Goal: Task Accomplishment & Management: Complete application form

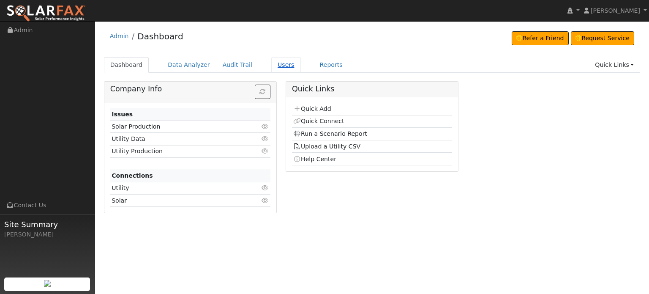
click at [272, 65] on link "Users" at bounding box center [286, 65] width 30 height 16
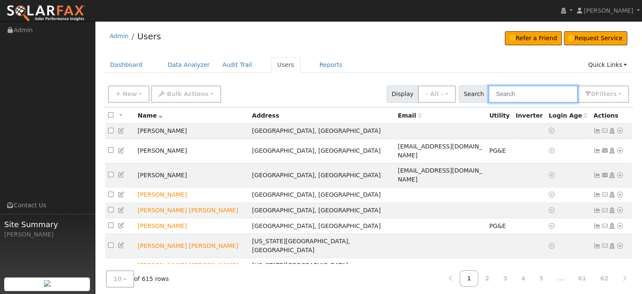
click at [509, 94] on input "text" at bounding box center [534, 93] width 90 height 17
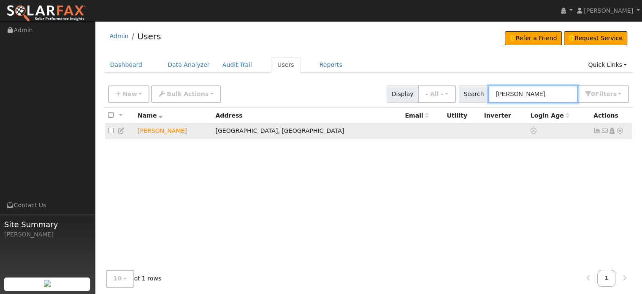
type input "[PERSON_NAME]"
click at [621, 130] on icon at bounding box center [621, 131] width 8 height 6
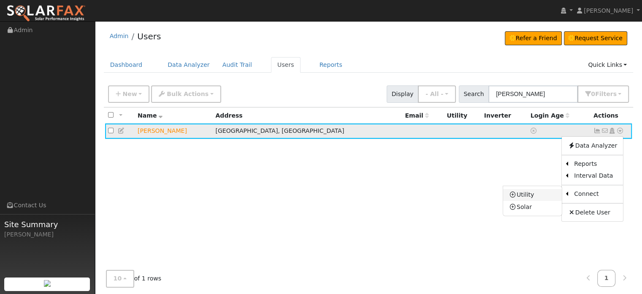
click at [530, 194] on link "Utility" at bounding box center [532, 195] width 59 height 12
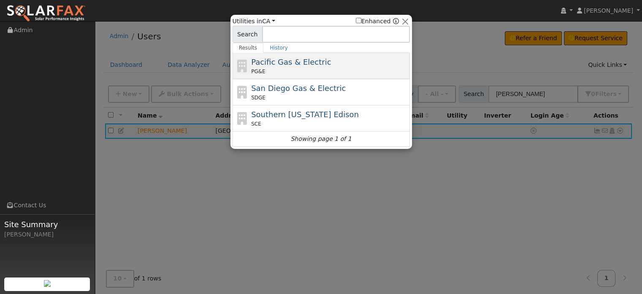
click at [256, 63] on span "Pacific Gas & Electric" at bounding box center [291, 61] width 80 height 9
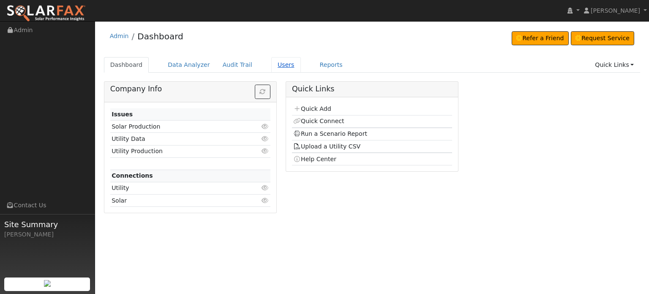
click at [271, 64] on link "Users" at bounding box center [286, 65] width 30 height 16
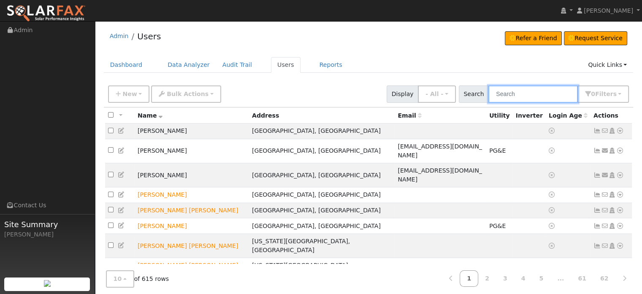
click at [526, 95] on input "text" at bounding box center [534, 93] width 90 height 17
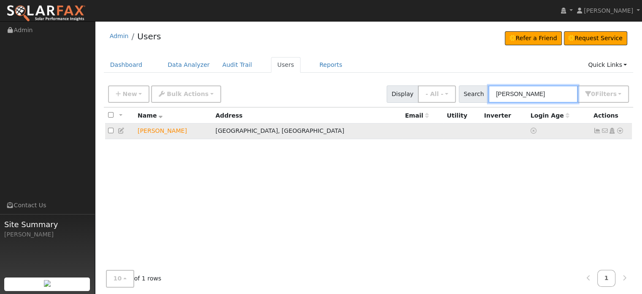
type input "[PERSON_NAME]"
click at [122, 131] on icon at bounding box center [122, 131] width 8 height 6
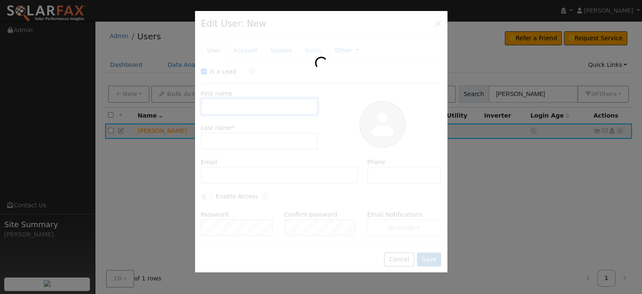
checkbox input "true"
type input "Allison"
type input "Bischofberger"
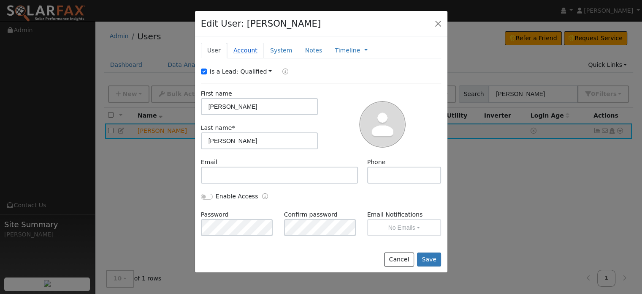
click at [248, 51] on link "Account" at bounding box center [245, 51] width 37 height 16
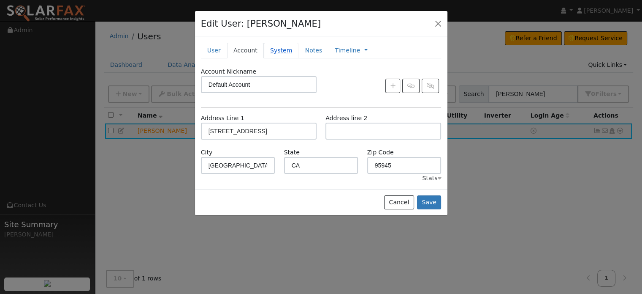
click at [277, 50] on link "System" at bounding box center [281, 51] width 35 height 16
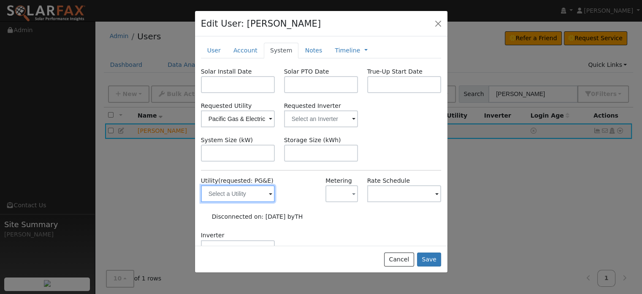
click at [229, 196] on input "text" at bounding box center [238, 193] width 74 height 17
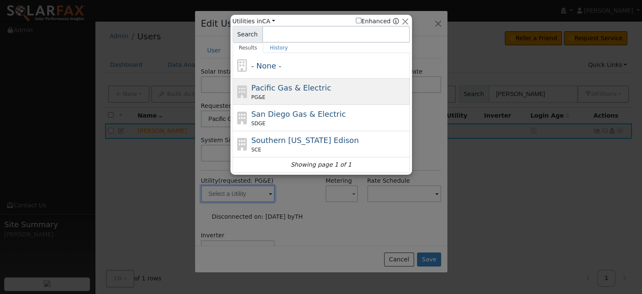
click at [265, 93] on div "Pacific Gas & Electric PG&E" at bounding box center [329, 91] width 157 height 19
type input "PG&E"
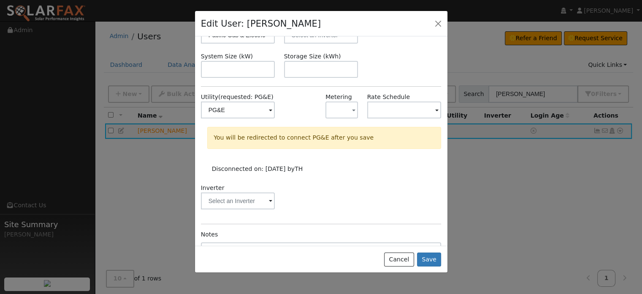
scroll to position [149, 0]
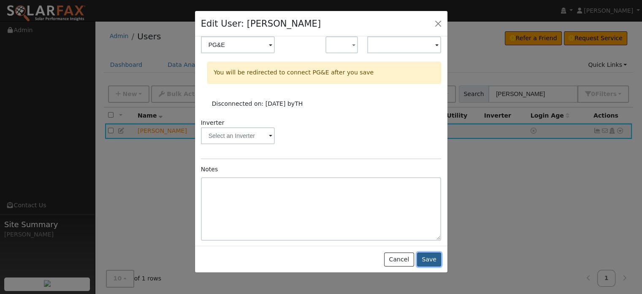
click at [434, 258] on button "Save" at bounding box center [429, 259] width 24 height 14
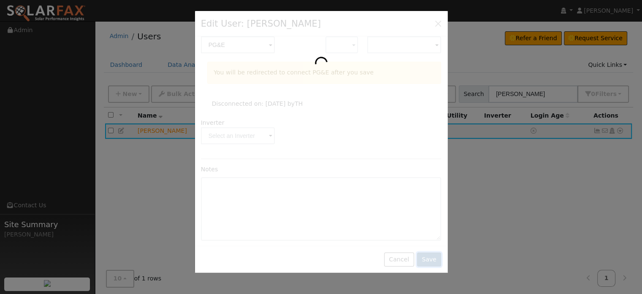
scroll to position [0, 0]
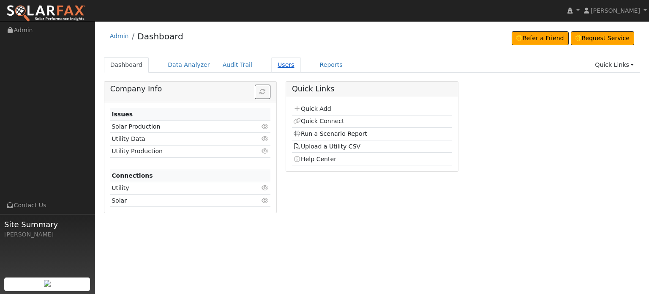
click at [272, 65] on link "Users" at bounding box center [286, 65] width 30 height 16
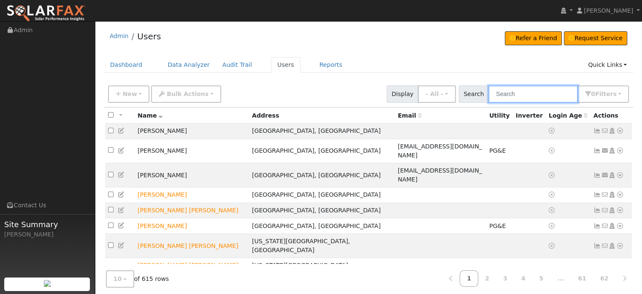
click at [531, 93] on input "text" at bounding box center [534, 93] width 90 height 17
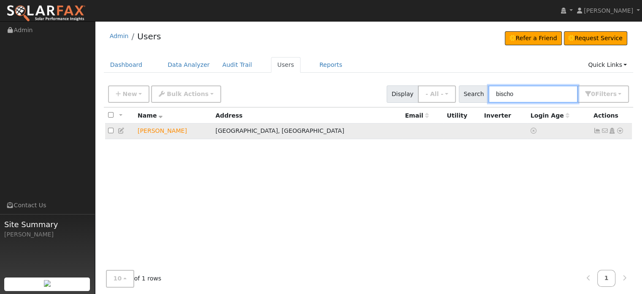
type input "bischo"
click at [620, 129] on icon at bounding box center [621, 131] width 8 height 6
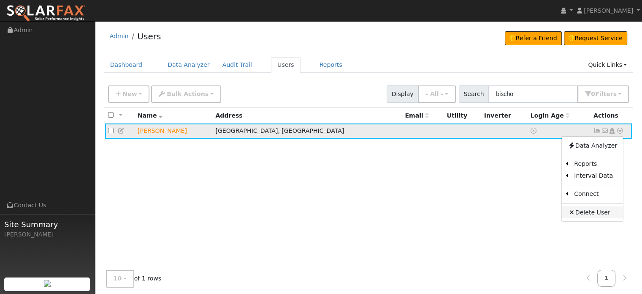
click at [574, 212] on icon at bounding box center [572, 212] width 8 height 6
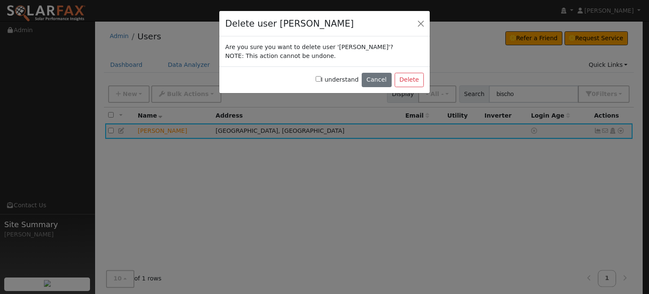
click at [321, 79] on input "I understand" at bounding box center [318, 78] width 5 height 5
checkbox input "true"
click at [406, 79] on button "Delete" at bounding box center [408, 80] width 29 height 14
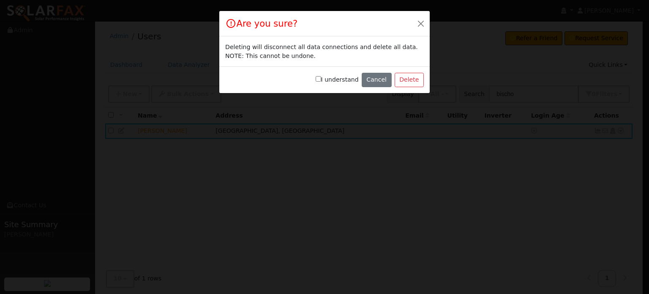
click at [321, 79] on input "I understand" at bounding box center [318, 78] width 5 height 5
checkbox input "true"
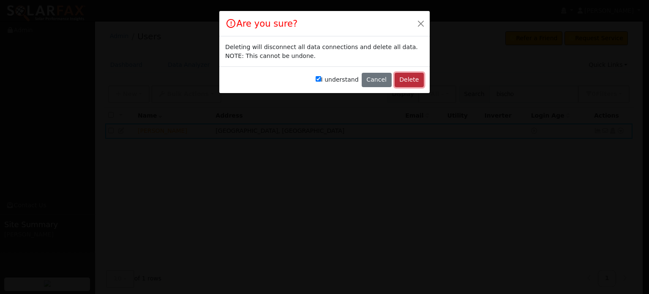
click at [404, 79] on button "Delete" at bounding box center [408, 80] width 29 height 14
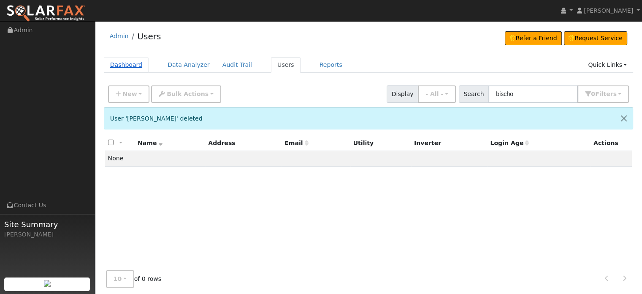
click at [118, 62] on link "Dashboard" at bounding box center [126, 65] width 45 height 16
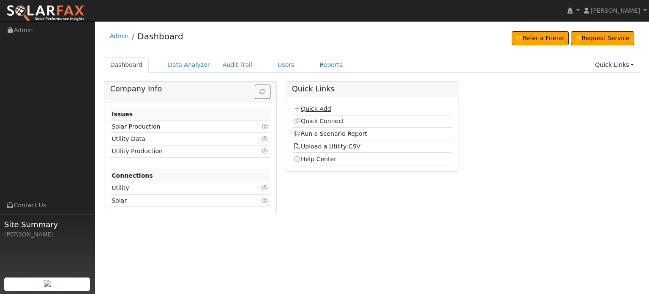
click at [318, 106] on link "Quick Add" at bounding box center [312, 108] width 38 height 7
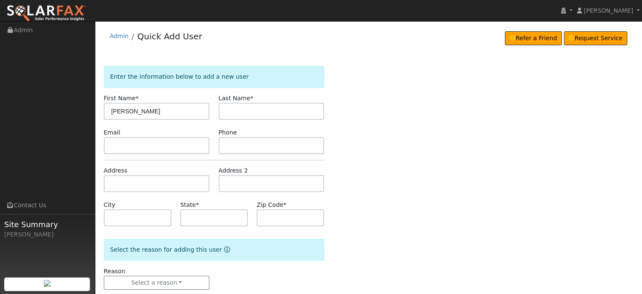
type input "Allison"
type input "Bischofberger"
click at [119, 187] on input "text" at bounding box center [157, 183] width 106 height 17
click at [118, 183] on input "text" at bounding box center [157, 183] width 106 height 17
paste input "14226 Greenhorn Access Rd"
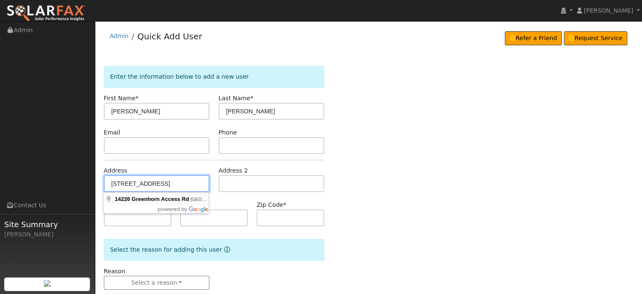
type input "14226 Greenhorn Access Road"
type input "Grass Valley"
type input "CA"
type input "95945"
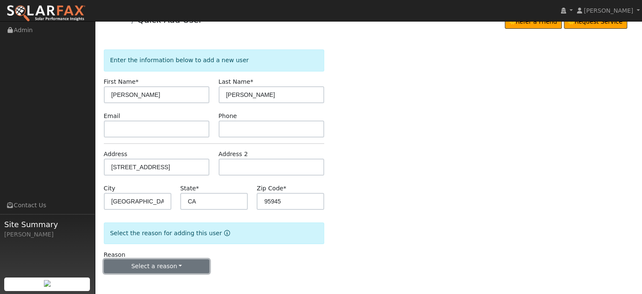
click at [147, 268] on button "Select a reason" at bounding box center [157, 266] width 106 height 14
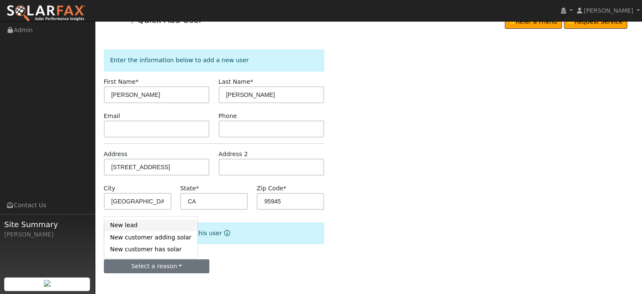
click at [118, 226] on link "New lead" at bounding box center [150, 225] width 93 height 12
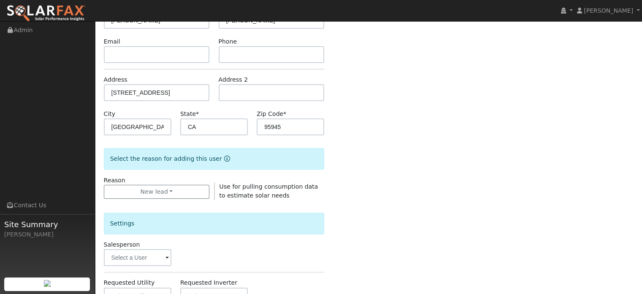
scroll to position [252, 0]
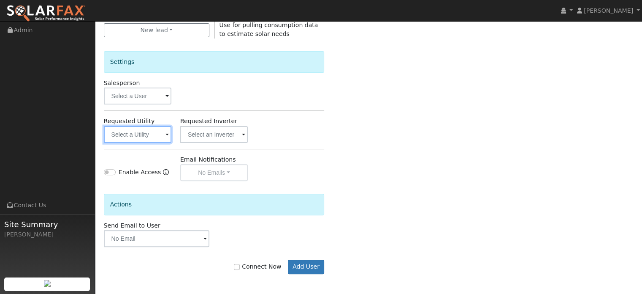
click at [140, 135] on input "text" at bounding box center [138, 134] width 68 height 17
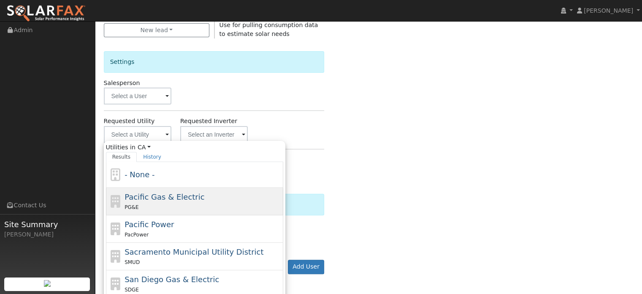
click at [143, 204] on div "PG&E" at bounding box center [203, 206] width 157 height 9
type input "Pacific Gas & Electric"
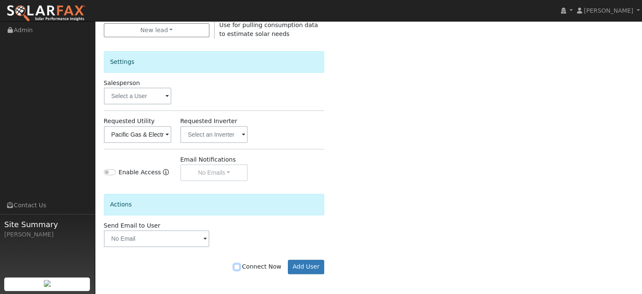
click at [240, 265] on input "Connect Now" at bounding box center [237, 267] width 6 height 6
checkbox input "true"
click at [305, 266] on button "Add User" at bounding box center [306, 266] width 37 height 14
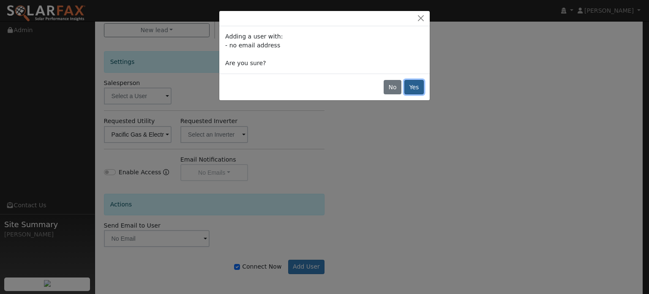
click at [413, 91] on button "Yes" at bounding box center [413, 87] width 19 height 14
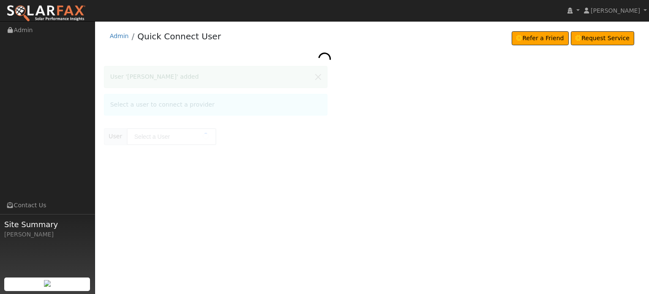
type input "[PERSON_NAME]"
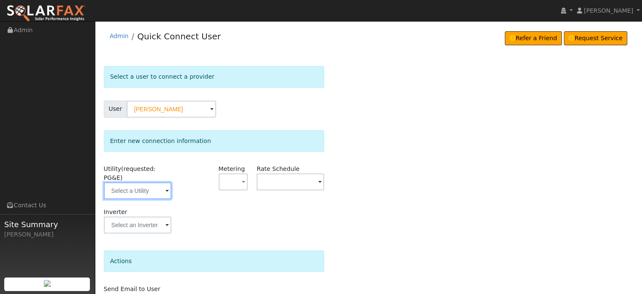
click at [132, 182] on input "text" at bounding box center [138, 190] width 68 height 17
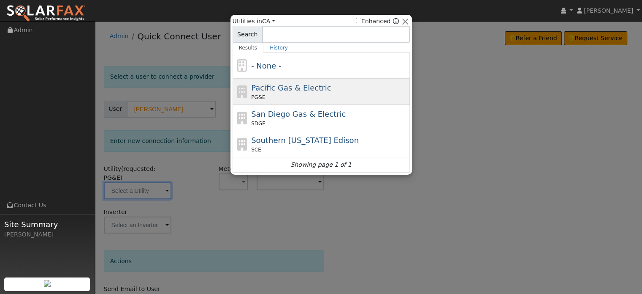
click at [274, 90] on span "Pacific Gas & Electric" at bounding box center [291, 87] width 80 height 9
type input "PG&E"
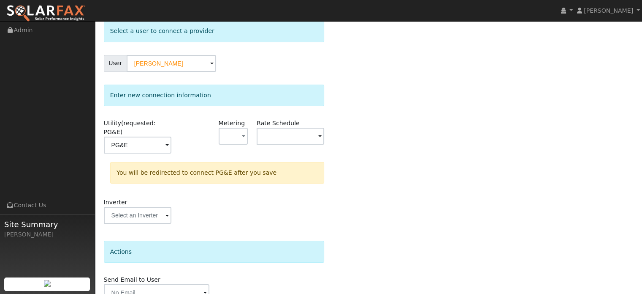
scroll to position [78, 0]
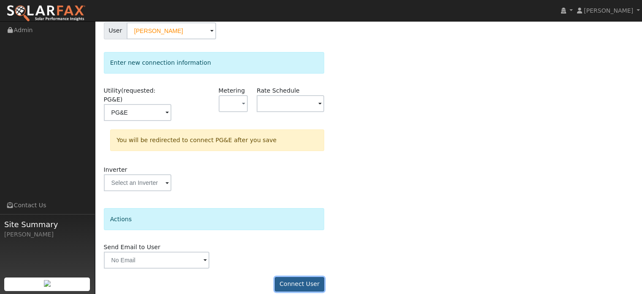
click at [294, 277] on button "Connect User" at bounding box center [300, 284] width 50 height 14
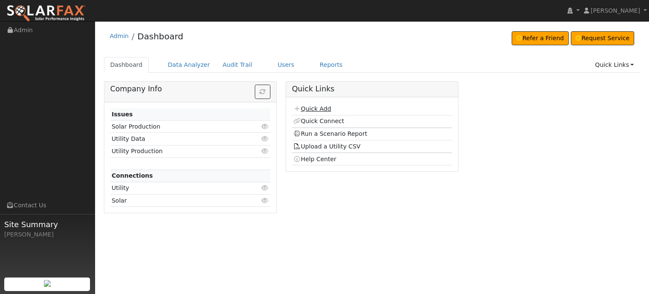
click at [308, 107] on link "Quick Add" at bounding box center [312, 108] width 38 height 7
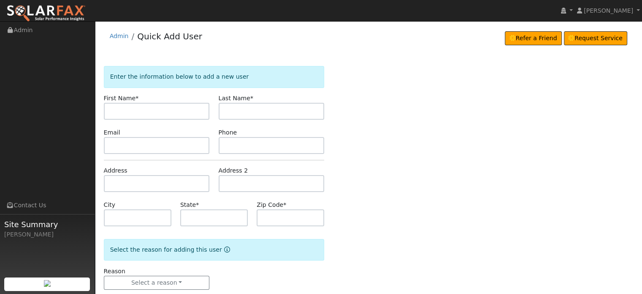
type input "a"
type input "[PERSON_NAME]"
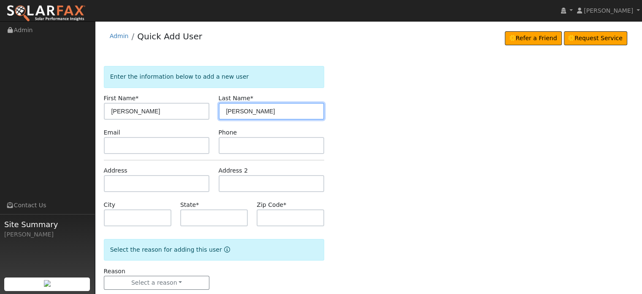
type input "Bischofberger"
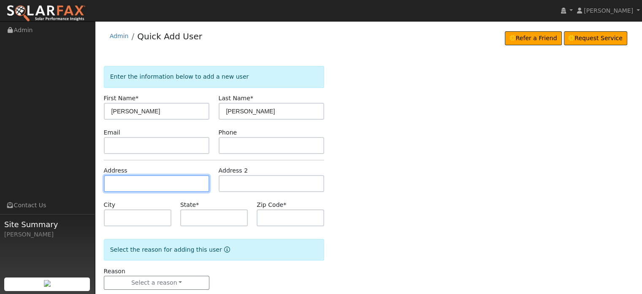
click at [114, 183] on input "text" at bounding box center [157, 183] width 106 height 17
click at [112, 185] on input "text" at bounding box center [157, 183] width 106 height 17
paste input "14226 Greenhorn Access"
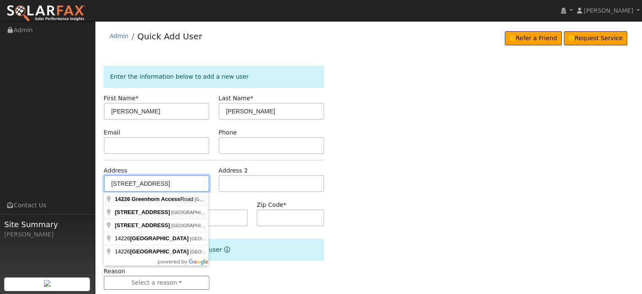
type input "14226 Greenhorn Access Road"
type input "Grass Valley"
type input "CA"
type input "95945"
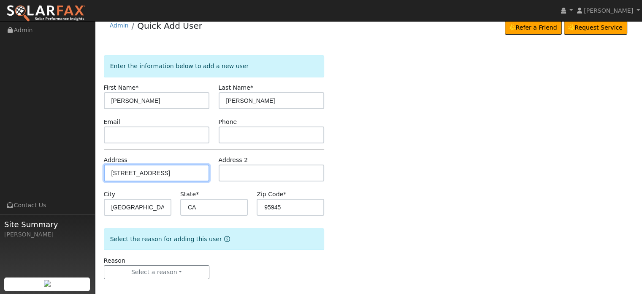
scroll to position [16, 0]
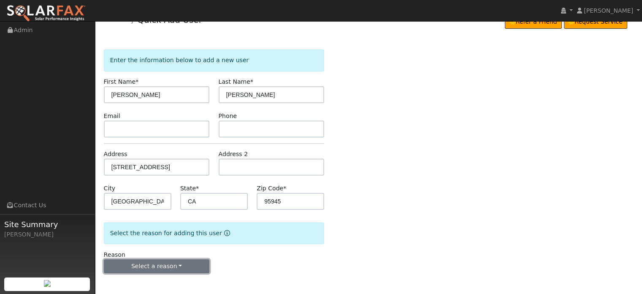
click at [142, 270] on button "Select a reason" at bounding box center [157, 266] width 106 height 14
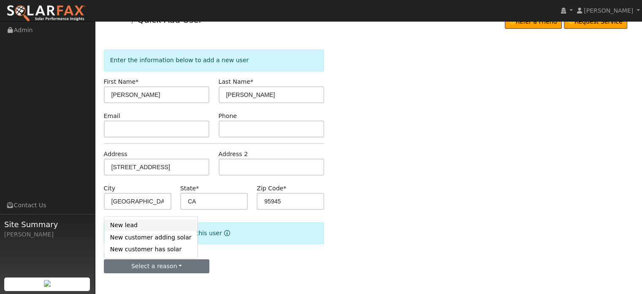
click at [122, 226] on link "New lead" at bounding box center [150, 225] width 93 height 12
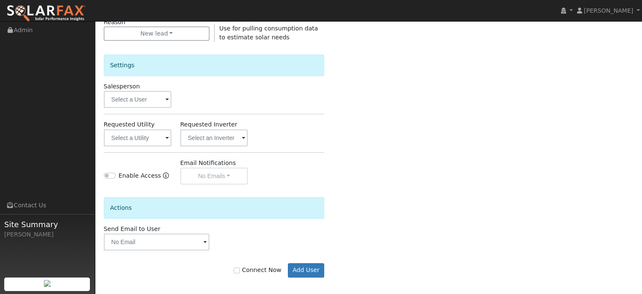
scroll to position [252, 0]
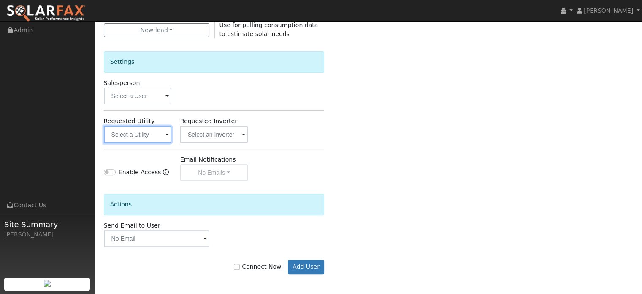
click at [119, 131] on input "text" at bounding box center [138, 134] width 68 height 17
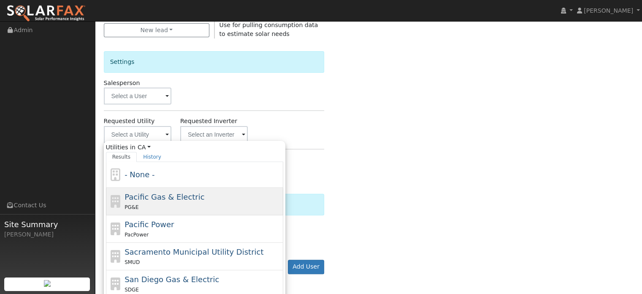
click at [159, 204] on div "PG&E" at bounding box center [203, 206] width 157 height 9
type input "Pacific Gas & Electric"
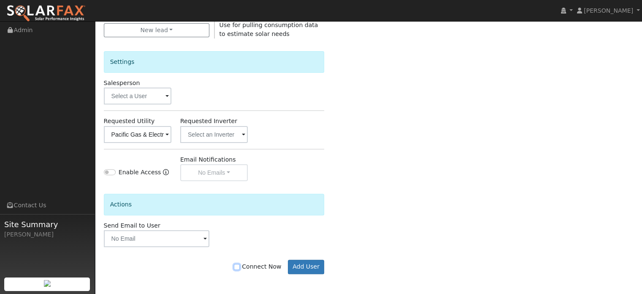
click at [240, 267] on input "Connect Now" at bounding box center [237, 267] width 6 height 6
checkbox input "true"
click at [308, 266] on button "Add User" at bounding box center [306, 266] width 37 height 14
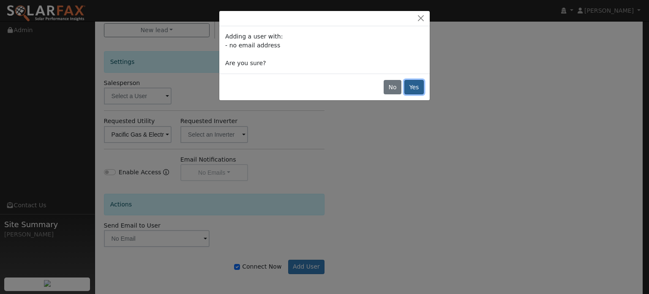
click at [416, 90] on button "Yes" at bounding box center [413, 87] width 19 height 14
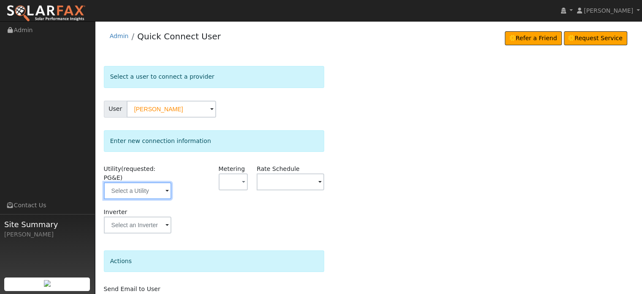
click at [136, 184] on input "text" at bounding box center [138, 190] width 68 height 17
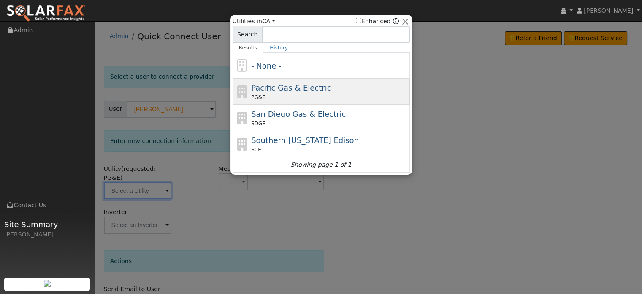
click at [267, 88] on span "Pacific Gas & Electric" at bounding box center [291, 87] width 80 height 9
type input "PG&E"
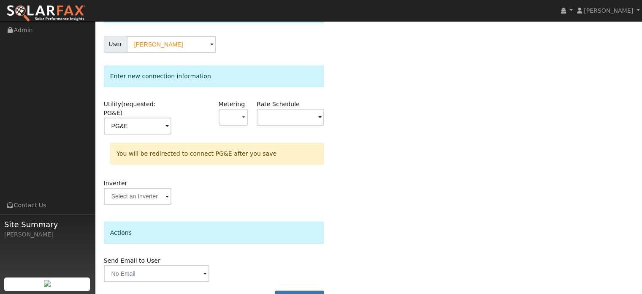
scroll to position [78, 0]
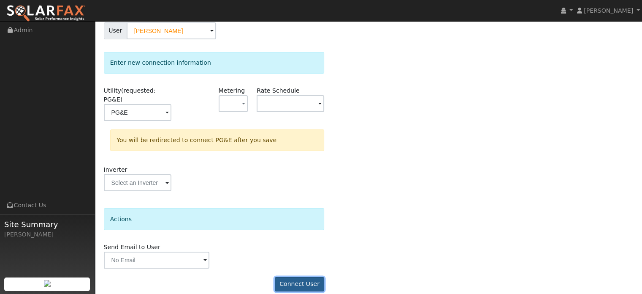
click at [301, 277] on button "Connect User" at bounding box center [300, 284] width 50 height 14
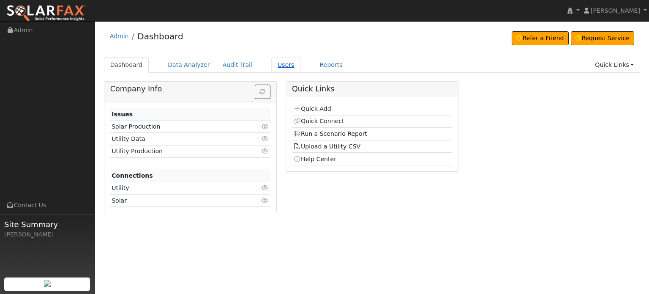
click at [274, 65] on link "Users" at bounding box center [286, 65] width 30 height 16
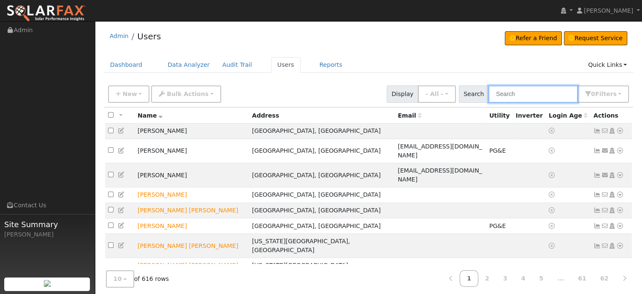
click at [524, 94] on input "text" at bounding box center [534, 93] width 90 height 17
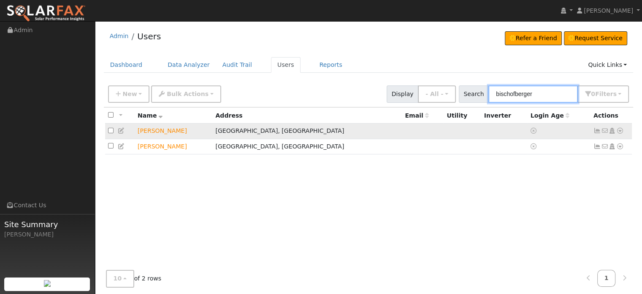
type input "bischofberger"
click at [621, 130] on icon at bounding box center [621, 131] width 8 height 6
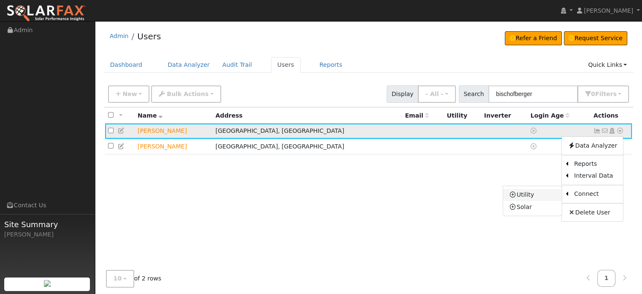
click at [528, 197] on link "Utility" at bounding box center [532, 195] width 59 height 12
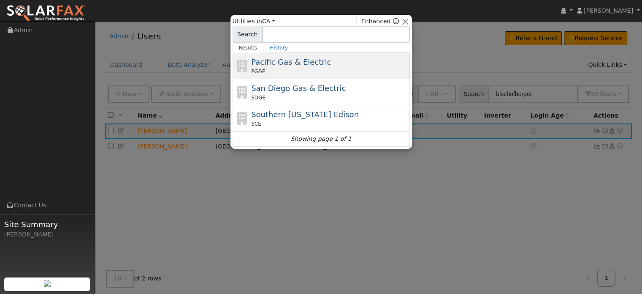
click at [309, 65] on span "Pacific Gas & Electric" at bounding box center [291, 61] width 80 height 9
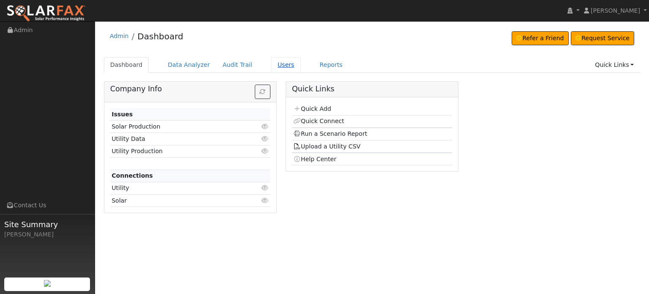
click at [271, 64] on link "Users" at bounding box center [286, 65] width 30 height 16
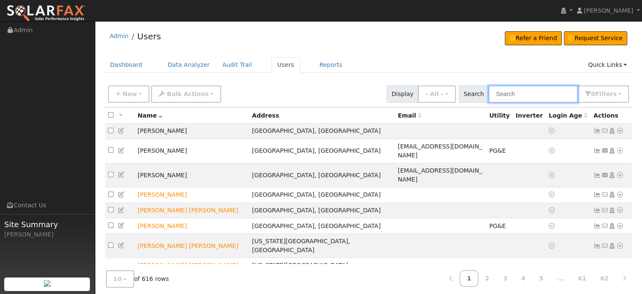
click at [544, 93] on input "text" at bounding box center [534, 93] width 90 height 17
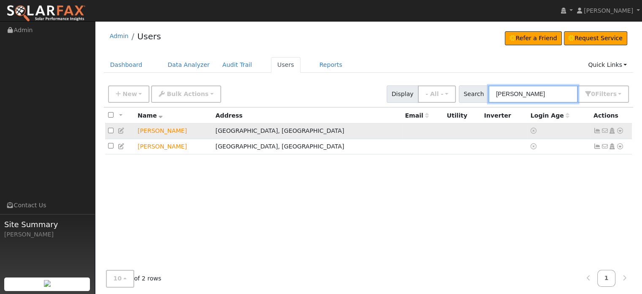
type input "[PERSON_NAME]"
click at [596, 131] on icon at bounding box center [598, 131] width 8 height 6
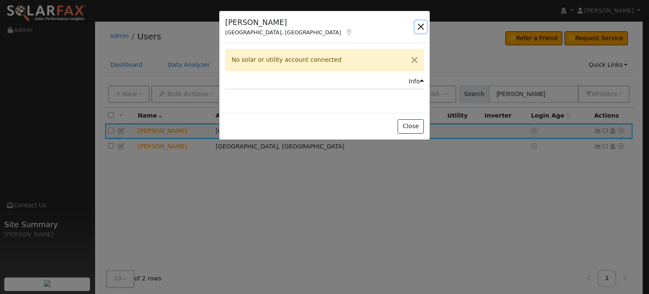
click at [419, 25] on button "button" at bounding box center [421, 27] width 12 height 12
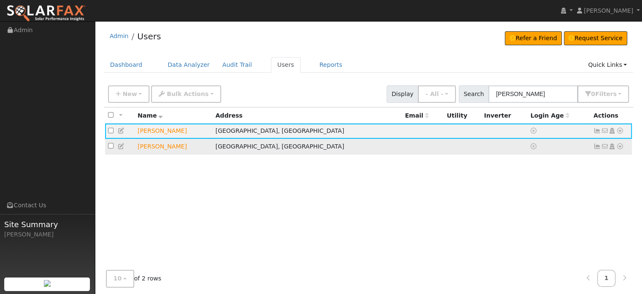
click at [597, 146] on icon at bounding box center [598, 146] width 8 height 6
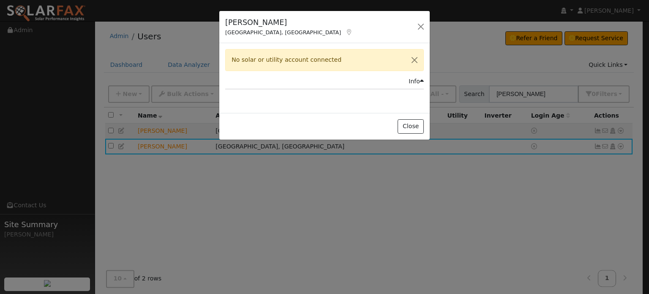
click at [620, 147] on div "[PERSON_NAME][GEOGRAPHIC_DATA], [GEOGRAPHIC_DATA] Default Account Default Accou…" at bounding box center [324, 147] width 649 height 294
click at [406, 128] on button "Close" at bounding box center [410, 126] width 26 height 14
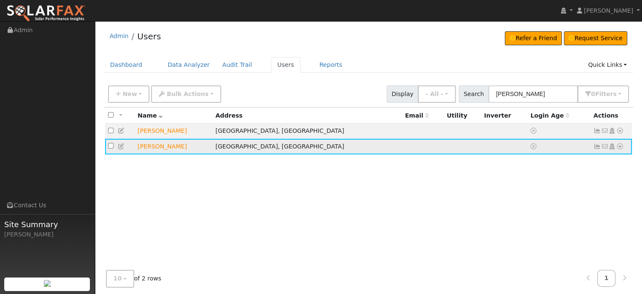
click at [619, 146] on icon at bounding box center [621, 146] width 8 height 6
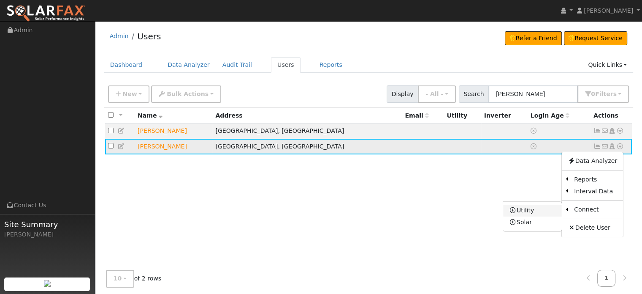
click at [522, 212] on link "Utility" at bounding box center [532, 210] width 59 height 12
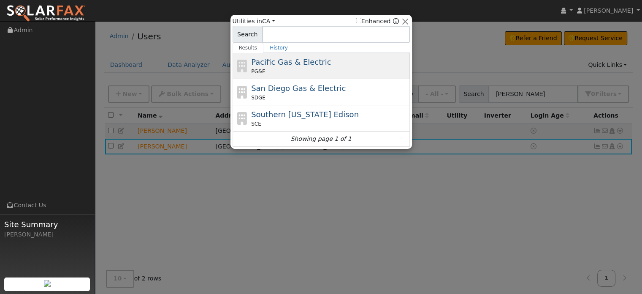
click at [286, 63] on span "Pacific Gas & Electric" at bounding box center [291, 61] width 80 height 9
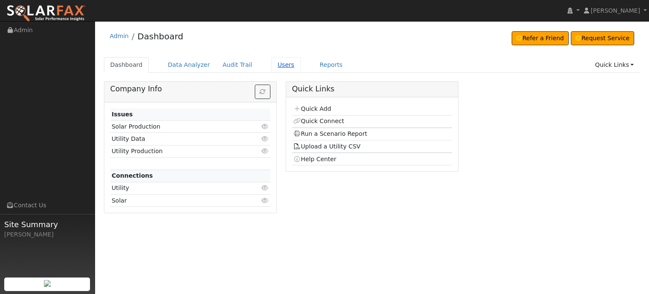
click at [271, 63] on link "Users" at bounding box center [286, 65] width 30 height 16
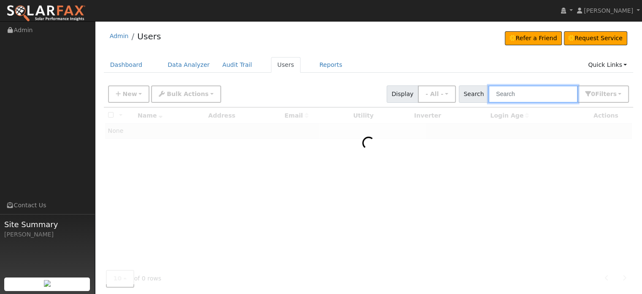
click at [530, 91] on input "text" at bounding box center [534, 93] width 90 height 17
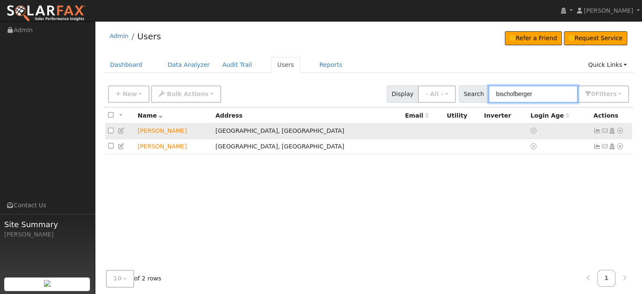
type input "bischofberger"
click at [120, 131] on icon at bounding box center [122, 131] width 8 height 6
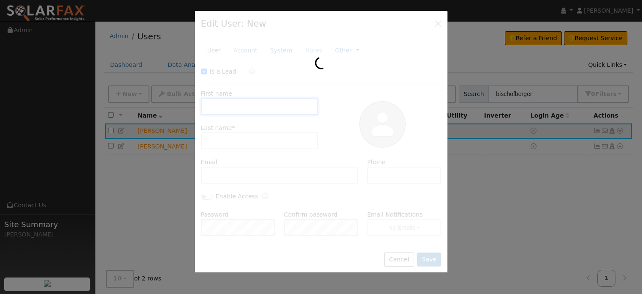
checkbox input "true"
type input "Allison"
type input "Bischofberger"
type input "Default Account"
type input "[STREET_ADDRESS]"
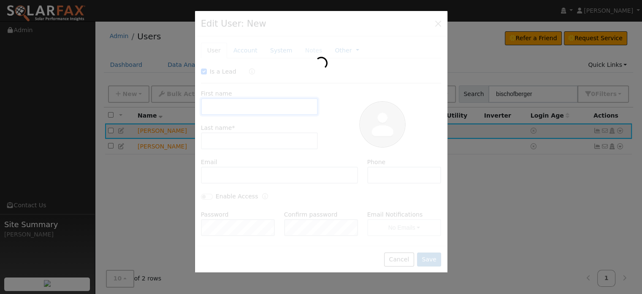
type input "Grass Valley"
type input "CA"
type input "95945"
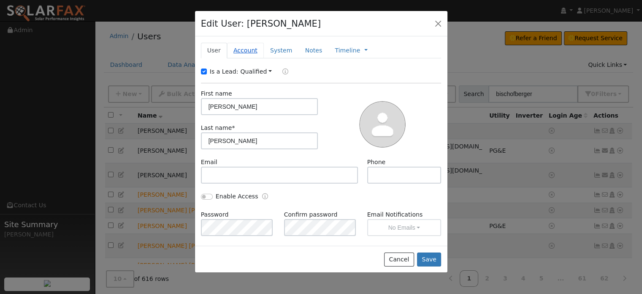
click at [242, 49] on link "Account" at bounding box center [245, 51] width 37 height 16
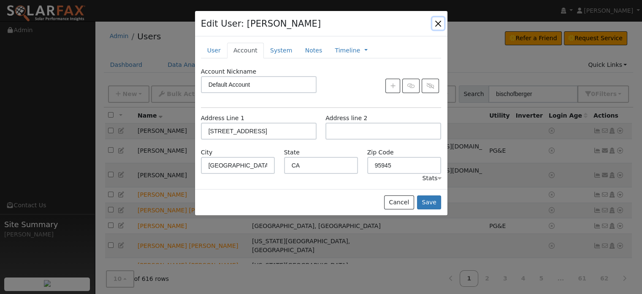
click at [435, 23] on button "button" at bounding box center [439, 23] width 12 height 12
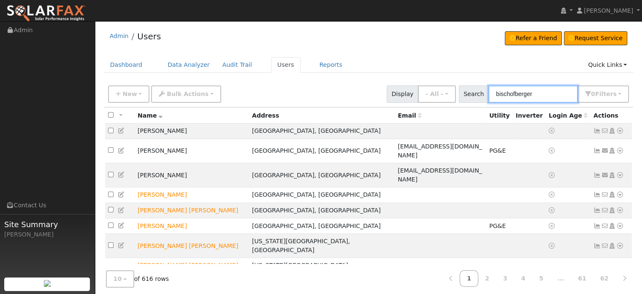
click at [549, 96] on input "bischofberger" at bounding box center [534, 93] width 90 height 17
drag, startPoint x: 549, startPoint y: 96, endPoint x: 414, endPoint y: 91, distance: 134.8
click at [414, 91] on div "New Add User Quick Add Quick Connect Quick Convert Lead Bulk Actions Send Email…" at bounding box center [368, 92] width 525 height 20
click at [616, 111] on div "Actions" at bounding box center [611, 115] width 35 height 9
click at [540, 95] on input "bischofberger" at bounding box center [534, 93] width 90 height 17
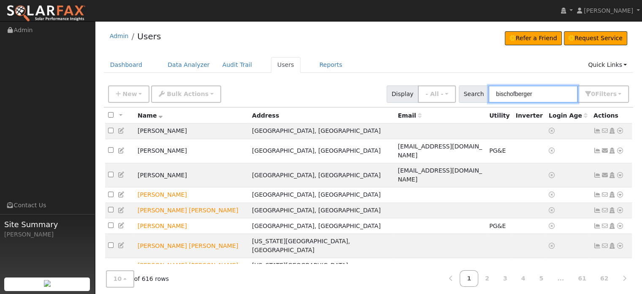
drag, startPoint x: 554, startPoint y: 91, endPoint x: 298, endPoint y: 87, distance: 256.4
click at [298, 87] on div "New Add User Quick Add Quick Connect Quick Convert Lead Bulk Actions Send Email…" at bounding box center [368, 92] width 525 height 20
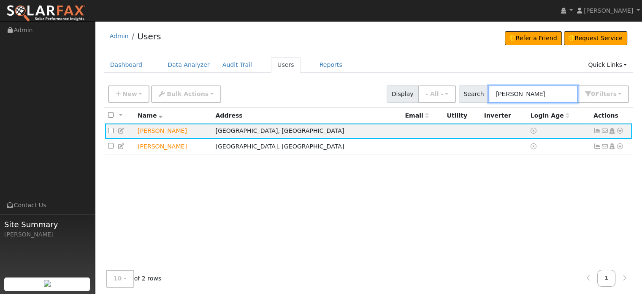
type input "allison bischofberger"
click at [620, 131] on icon at bounding box center [621, 131] width 8 height 6
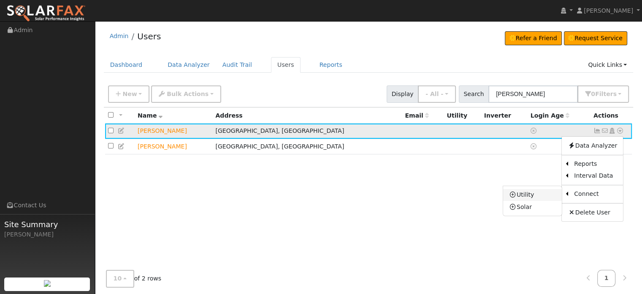
click at [521, 192] on link "Utility" at bounding box center [532, 195] width 59 height 12
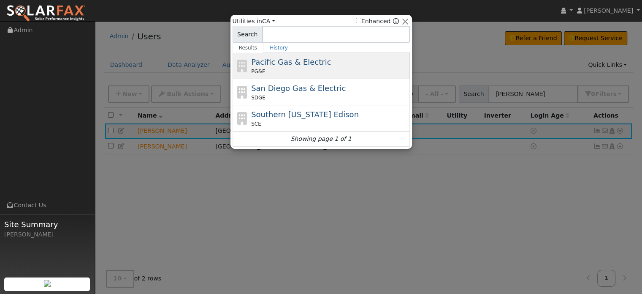
click at [300, 65] on span "Pacific Gas & Electric" at bounding box center [291, 61] width 80 height 9
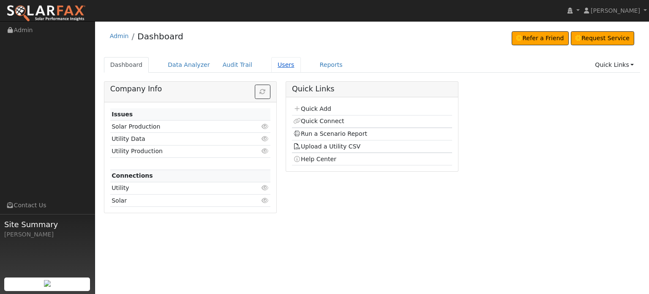
click at [276, 65] on link "Users" at bounding box center [286, 65] width 30 height 16
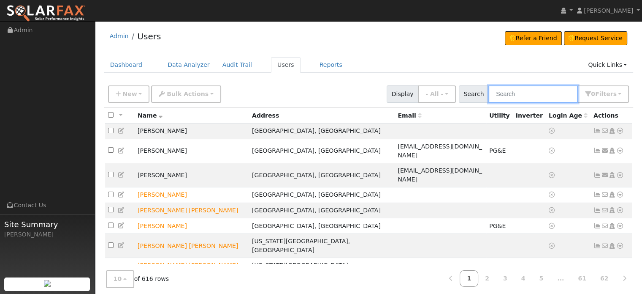
click at [514, 91] on input "text" at bounding box center [534, 93] width 90 height 17
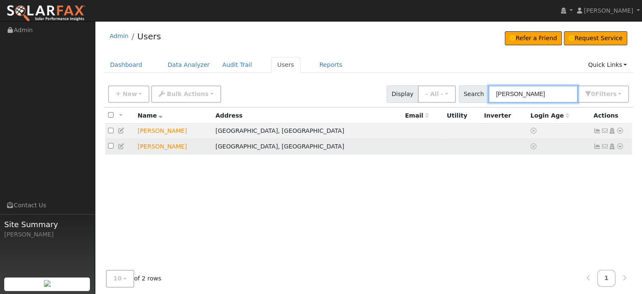
type input "[PERSON_NAME]"
click at [617, 147] on icon at bounding box center [621, 146] width 8 height 6
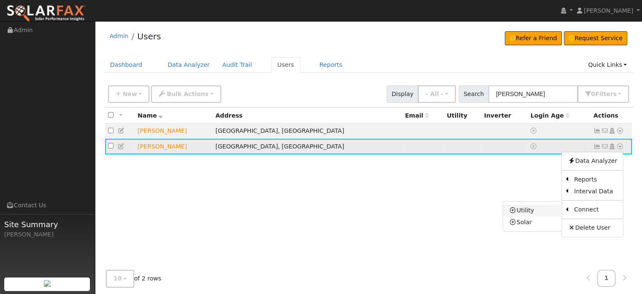
click at [526, 211] on link "Utility" at bounding box center [532, 210] width 59 height 12
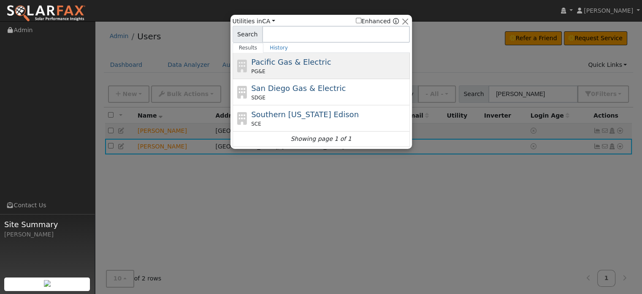
click at [271, 60] on span "Pacific Gas & Electric" at bounding box center [291, 61] width 80 height 9
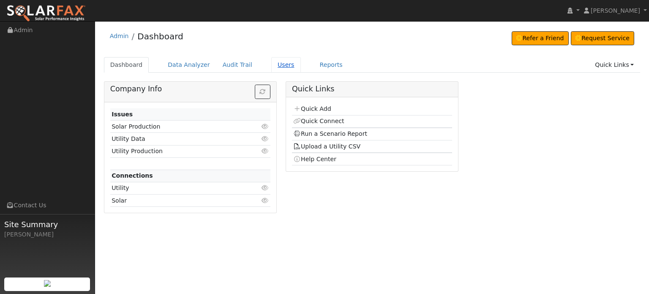
click at [271, 64] on link "Users" at bounding box center [286, 65] width 30 height 16
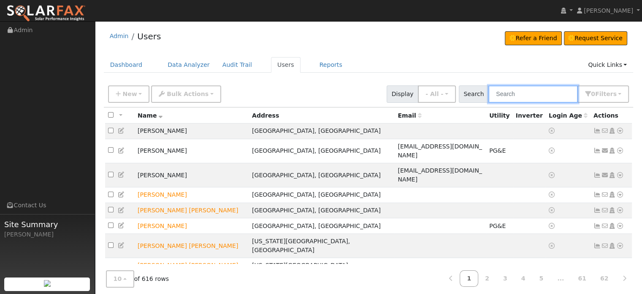
click at [522, 94] on input "text" at bounding box center [534, 93] width 90 height 17
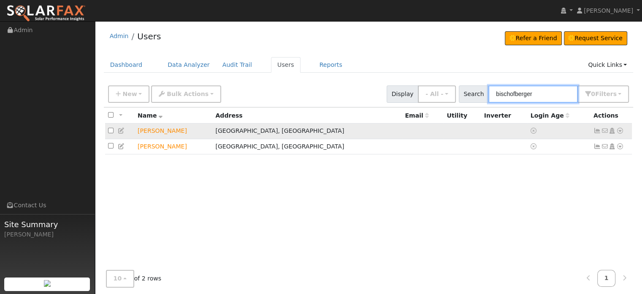
type input "bischofberger"
click at [597, 131] on icon at bounding box center [598, 131] width 8 height 6
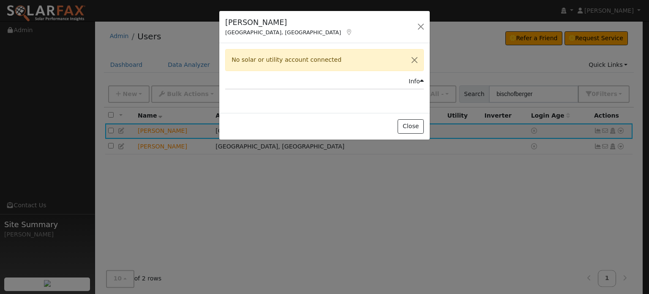
click at [622, 131] on div "[PERSON_NAME][GEOGRAPHIC_DATA], [GEOGRAPHIC_DATA] Default Account Default Accou…" at bounding box center [324, 147] width 649 height 294
click at [436, 125] on div "Allison Bischofberger Grass Valley, CA Default Account Default Account 14226 Gr…" at bounding box center [324, 147] width 649 height 294
click at [418, 126] on button "Close" at bounding box center [410, 126] width 26 height 14
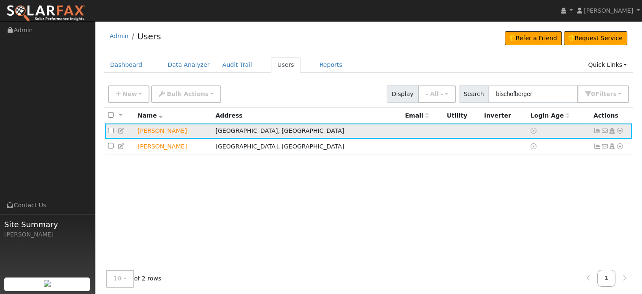
click at [620, 131] on icon at bounding box center [621, 131] width 8 height 6
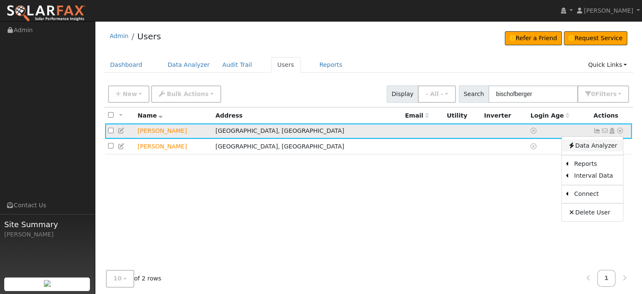
click at [584, 144] on link "Data Analyzer" at bounding box center [592, 145] width 61 height 12
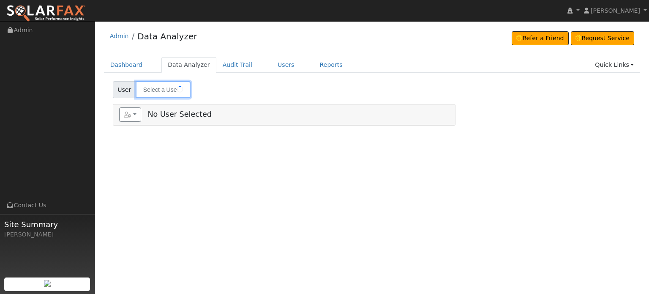
type input "[PERSON_NAME]"
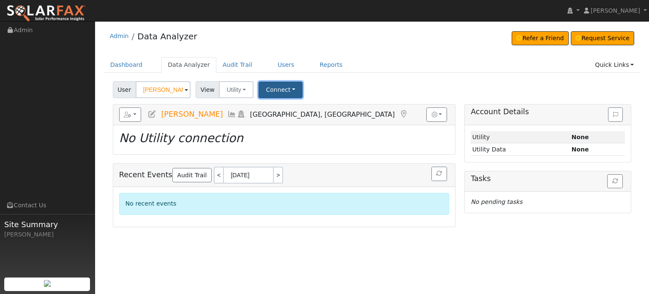
click at [288, 93] on button "Connect" at bounding box center [280, 90] width 44 height 16
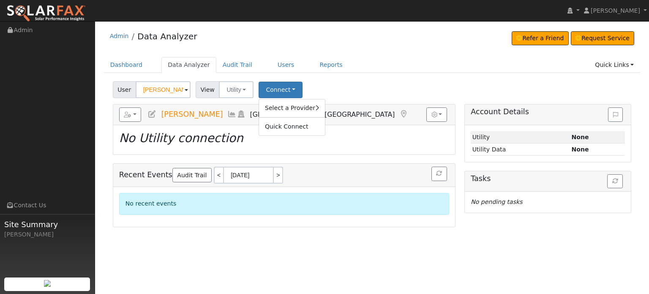
click at [252, 90] on div "View Utility Utility Solar" at bounding box center [225, 89] width 63 height 17
click at [242, 90] on button "Utility" at bounding box center [236, 89] width 35 height 17
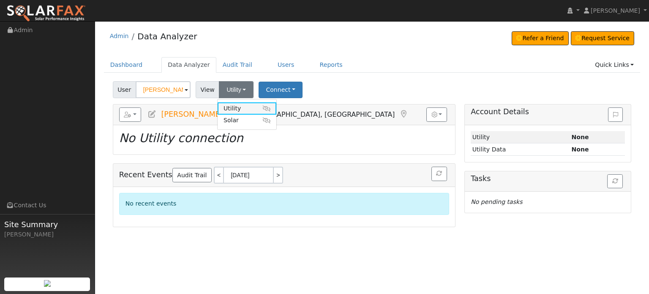
click at [237, 106] on link "Utility" at bounding box center [247, 108] width 59 height 12
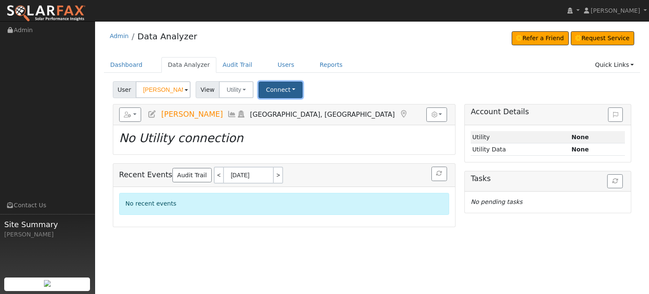
click at [282, 91] on button "Connect" at bounding box center [280, 90] width 44 height 16
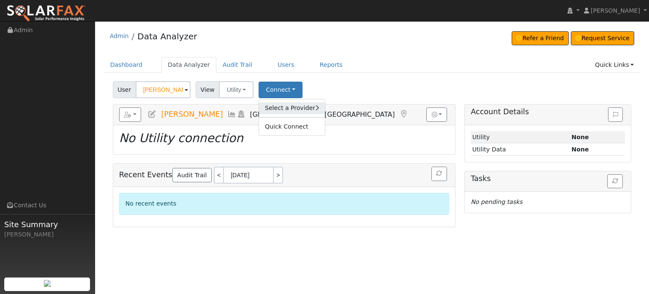
click at [283, 108] on link "Select a Provider" at bounding box center [292, 108] width 66 height 12
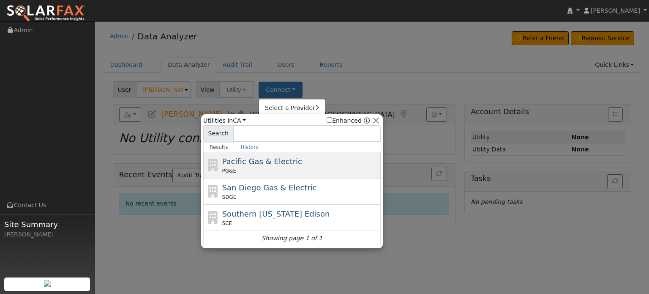
click at [249, 160] on span "Pacific Gas & Electric" at bounding box center [262, 161] width 80 height 9
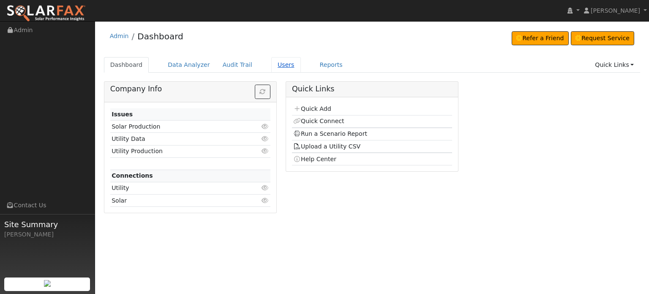
click at [271, 65] on link "Users" at bounding box center [286, 65] width 30 height 16
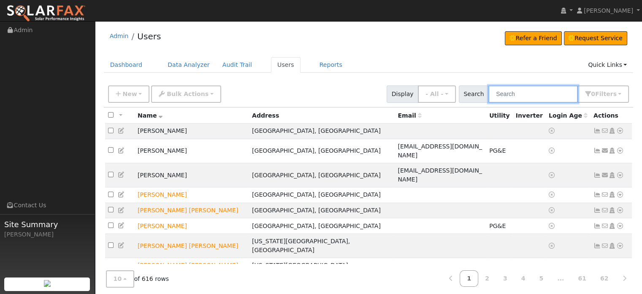
click at [552, 94] on input "text" at bounding box center [534, 93] width 90 height 17
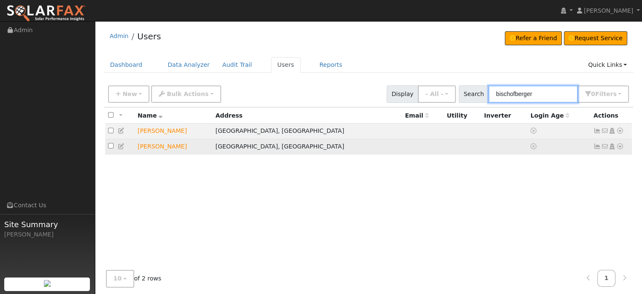
type input "bischofberger"
click at [619, 147] on icon at bounding box center [621, 146] width 8 height 6
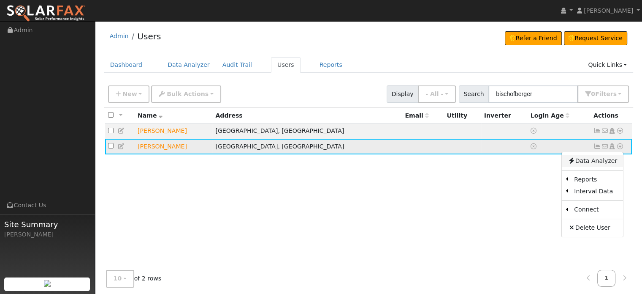
click at [593, 162] on link "Data Analyzer" at bounding box center [592, 161] width 61 height 12
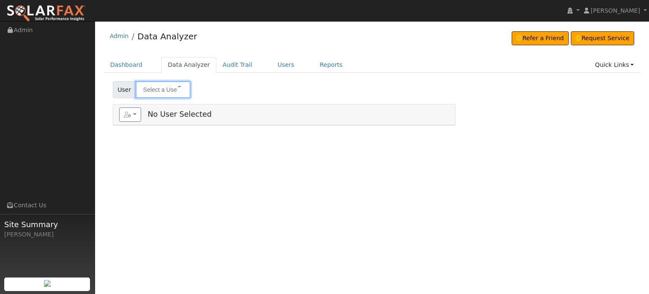
type input "[PERSON_NAME]"
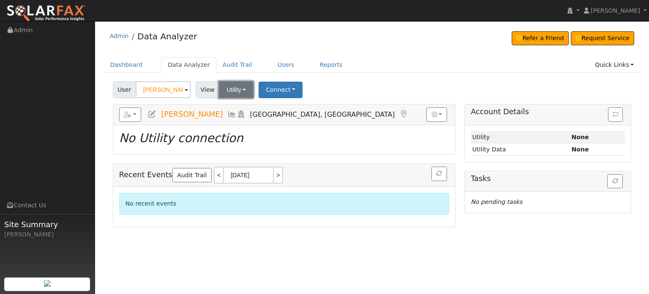
click at [244, 89] on button "Utility" at bounding box center [236, 89] width 35 height 17
click at [239, 109] on link "Utility" at bounding box center [247, 108] width 59 height 12
click at [286, 89] on button "Connect" at bounding box center [280, 90] width 44 height 16
click at [288, 107] on link "Select a Provider" at bounding box center [292, 108] width 66 height 12
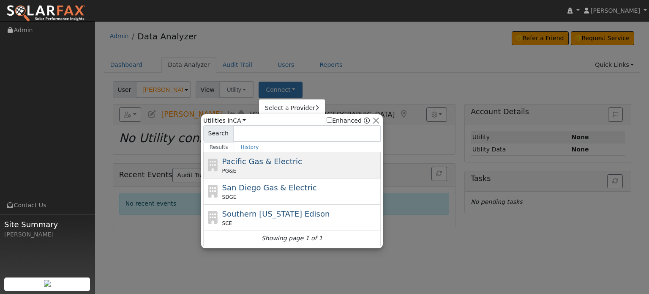
click at [273, 167] on div "PG&E" at bounding box center [300, 171] width 157 height 8
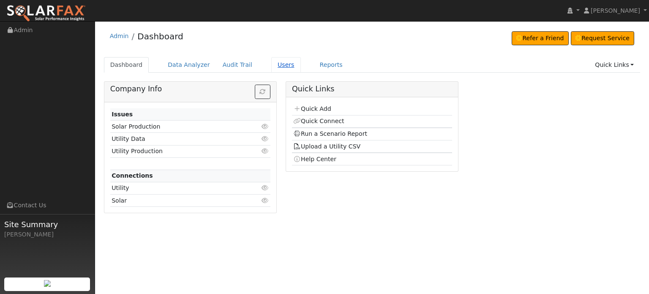
click at [275, 64] on link "Users" at bounding box center [286, 65] width 30 height 16
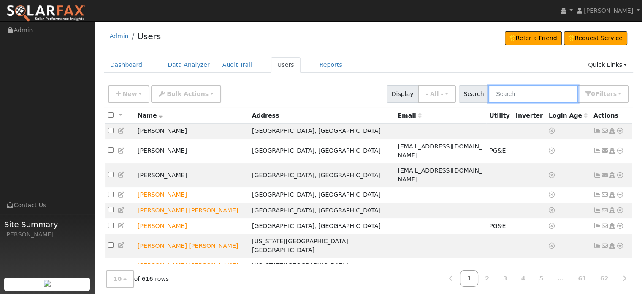
click at [515, 93] on input "text" at bounding box center [534, 93] width 90 height 17
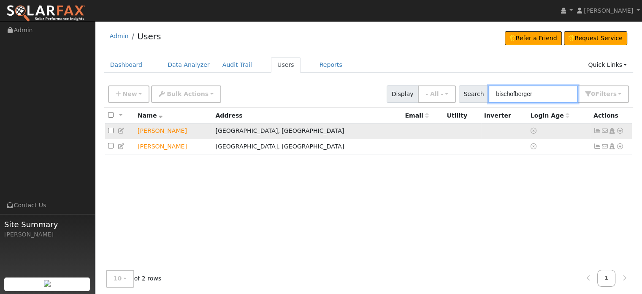
type input "bischofberger"
click at [618, 131] on icon at bounding box center [621, 131] width 8 height 6
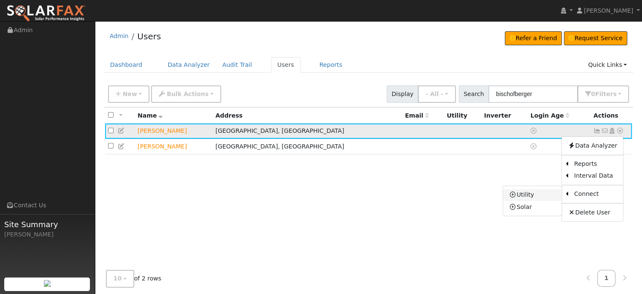
click at [529, 193] on link "Utility" at bounding box center [532, 195] width 59 height 12
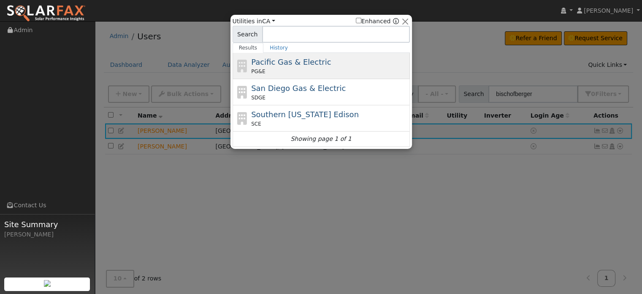
click at [310, 64] on span "Pacific Gas & Electric" at bounding box center [291, 61] width 80 height 9
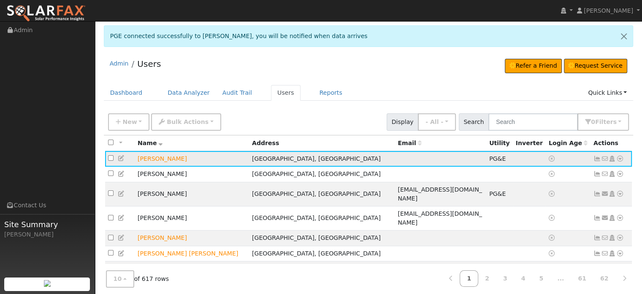
click at [621, 158] on icon at bounding box center [621, 158] width 8 height 6
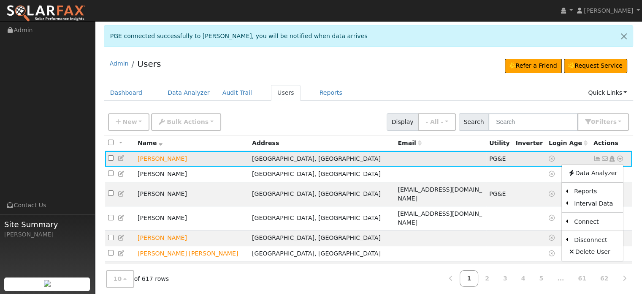
click at [599, 158] on icon at bounding box center [598, 158] width 8 height 6
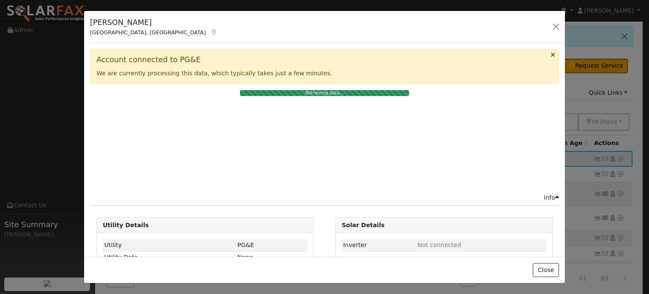
click at [597, 157] on div "[PERSON_NAME][GEOGRAPHIC_DATA], [GEOGRAPHIC_DATA] Default Account Default Accou…" at bounding box center [324, 147] width 649 height 294
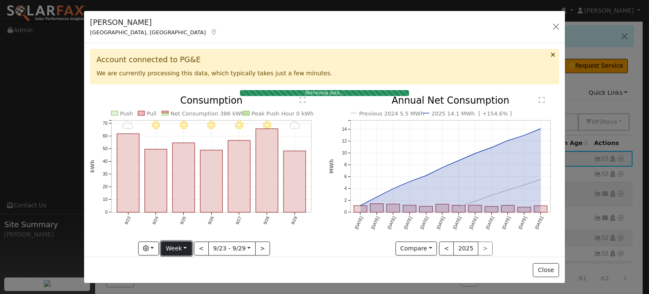
click at [188, 245] on button "Week" at bounding box center [176, 248] width 31 height 14
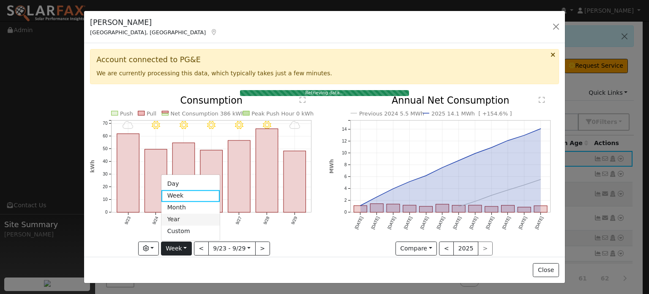
click at [176, 216] on link "Year" at bounding box center [190, 219] width 59 height 12
type input "[DATE]"
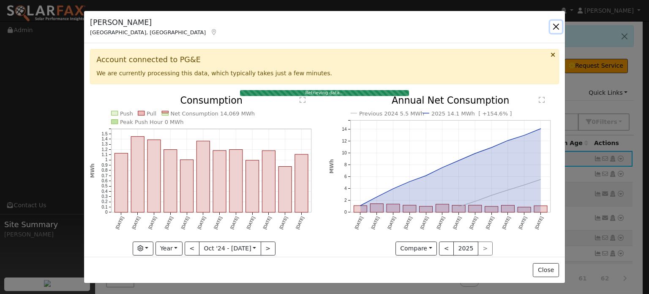
click at [558, 26] on button "button" at bounding box center [556, 27] width 12 height 12
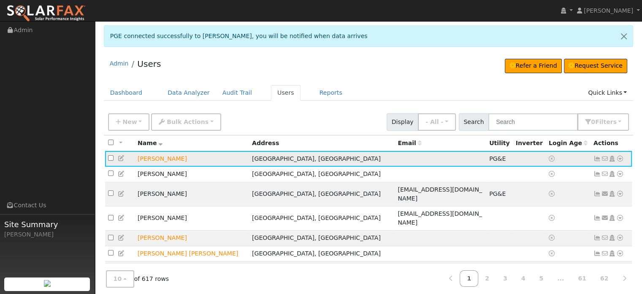
click at [620, 158] on icon at bounding box center [621, 158] width 8 height 6
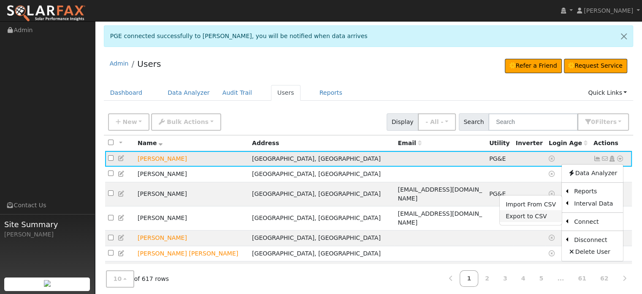
click at [521, 215] on link "Export to CSV" at bounding box center [531, 216] width 62 height 12
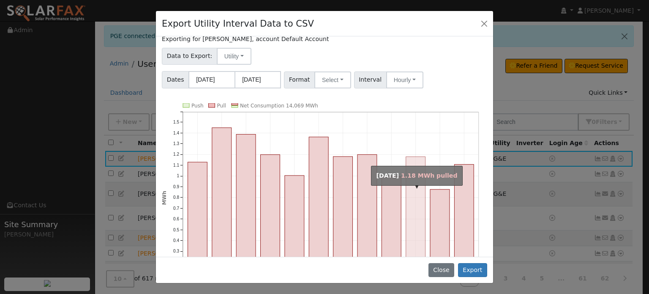
scroll to position [87, 0]
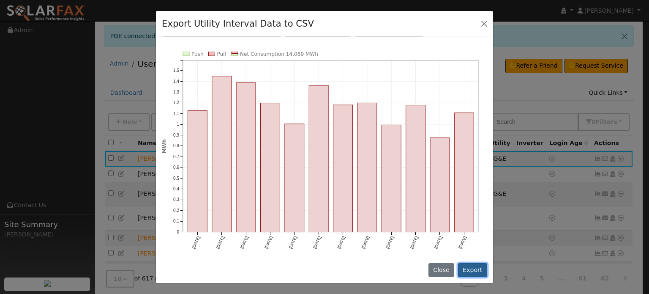
click at [478, 269] on button "Export" at bounding box center [472, 270] width 29 height 14
click at [476, 272] on button "Export" at bounding box center [472, 270] width 29 height 14
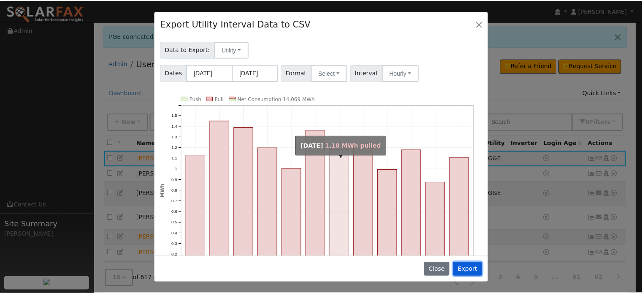
scroll to position [0, 0]
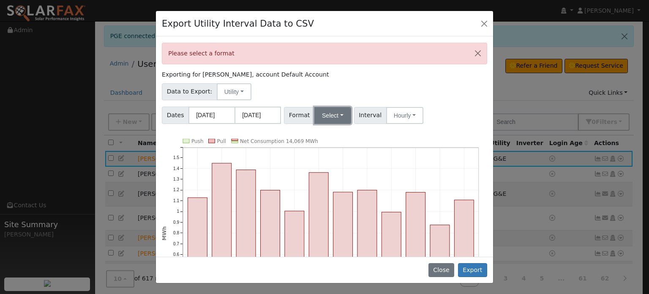
click at [337, 111] on button "Select" at bounding box center [332, 115] width 37 height 17
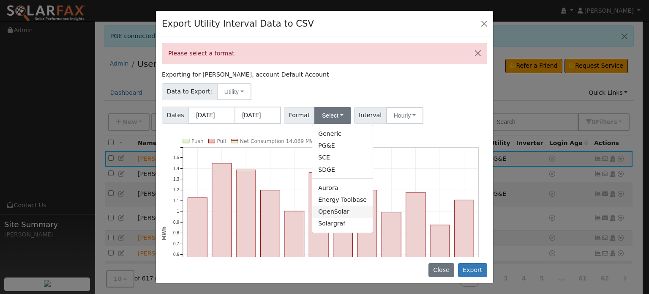
click at [330, 209] on link "OpenSolar" at bounding box center [342, 211] width 60 height 12
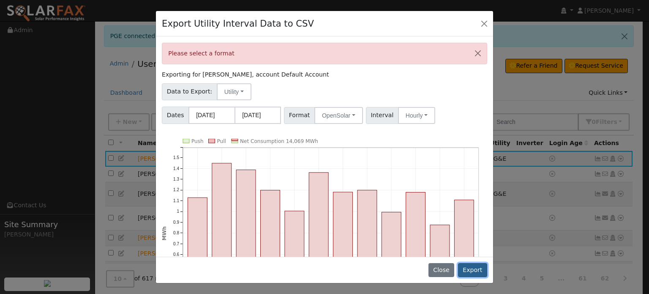
click at [470, 270] on button "Export" at bounding box center [472, 270] width 29 height 14
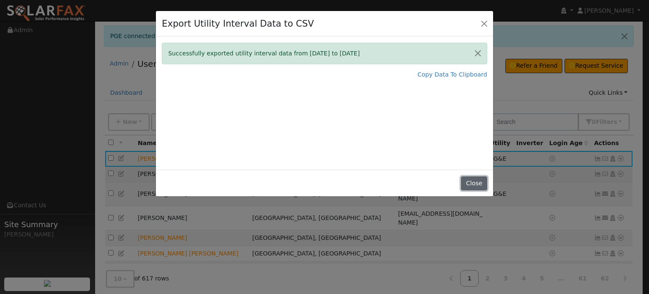
drag, startPoint x: 473, startPoint y: 180, endPoint x: 478, endPoint y: 177, distance: 5.7
click at [473, 180] on button "Close" at bounding box center [474, 183] width 26 height 14
